Goal: Task Accomplishment & Management: Manage account settings

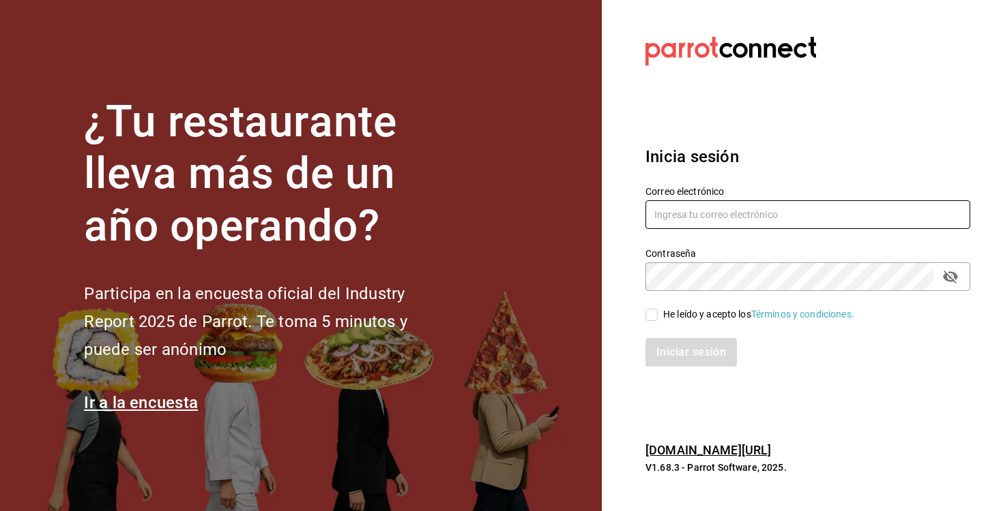
click at [960, 217] on input "text" at bounding box center [807, 215] width 325 height 29
click at [655, 323] on div "Iniciar sesión" at bounding box center [799, 344] width 341 height 45
click at [654, 320] on input "He leído y acepto los Términos y condiciones." at bounding box center [651, 315] width 12 height 12
checkbox input "true"
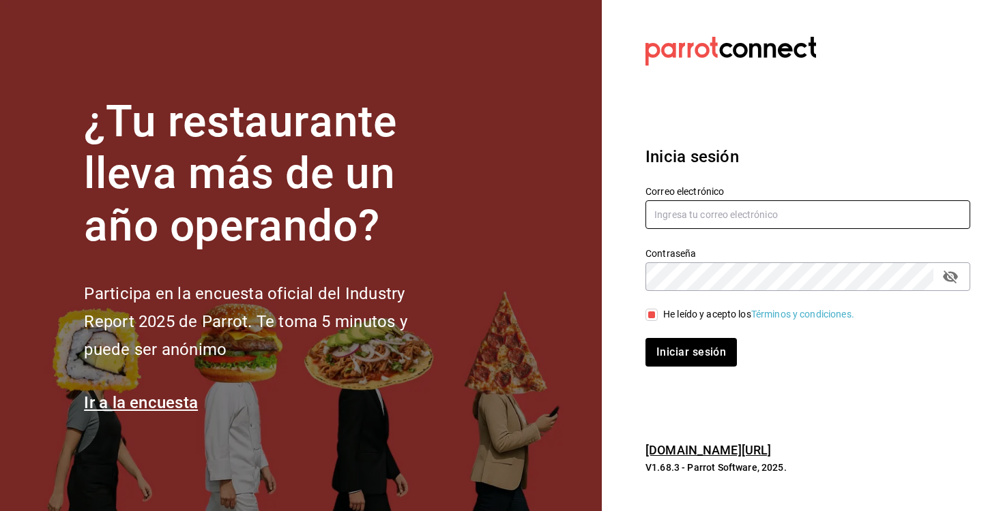
click at [702, 213] on input "text" at bounding box center [807, 215] width 325 height 29
type input "[EMAIL_ADDRESS][DOMAIN_NAME]"
click at [945, 280] on icon "passwordField" at bounding box center [950, 277] width 15 height 13
click at [690, 353] on button "Iniciar sesión" at bounding box center [690, 352] width 91 height 29
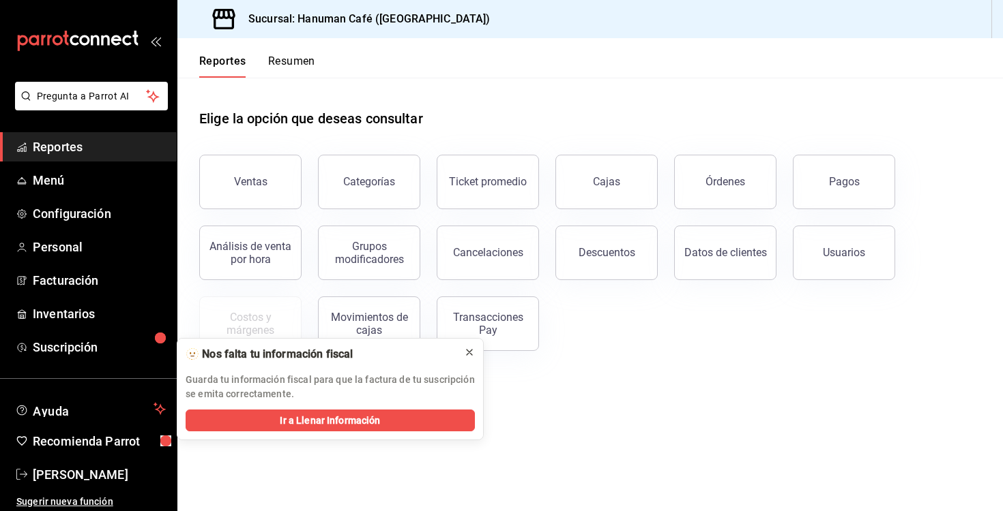
click at [467, 356] on icon at bounding box center [469, 352] width 11 height 11
